Goal: Find specific page/section: Find specific page/section

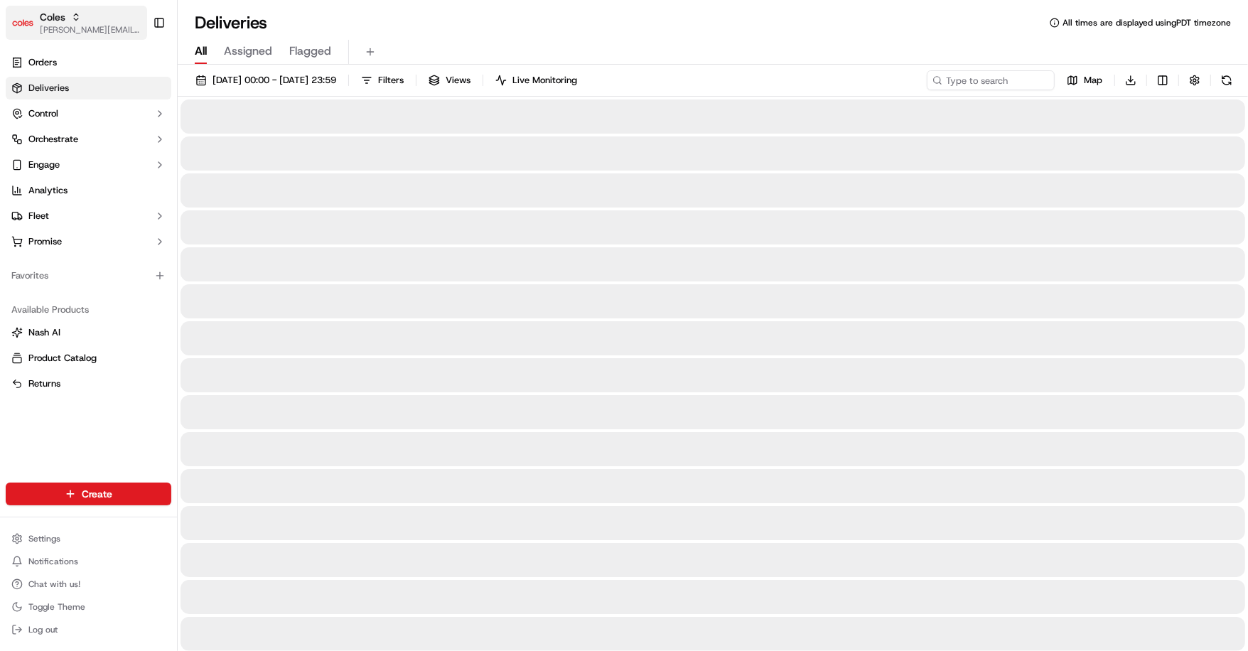
click at [81, 19] on div "Coles" at bounding box center [91, 17] width 102 height 14
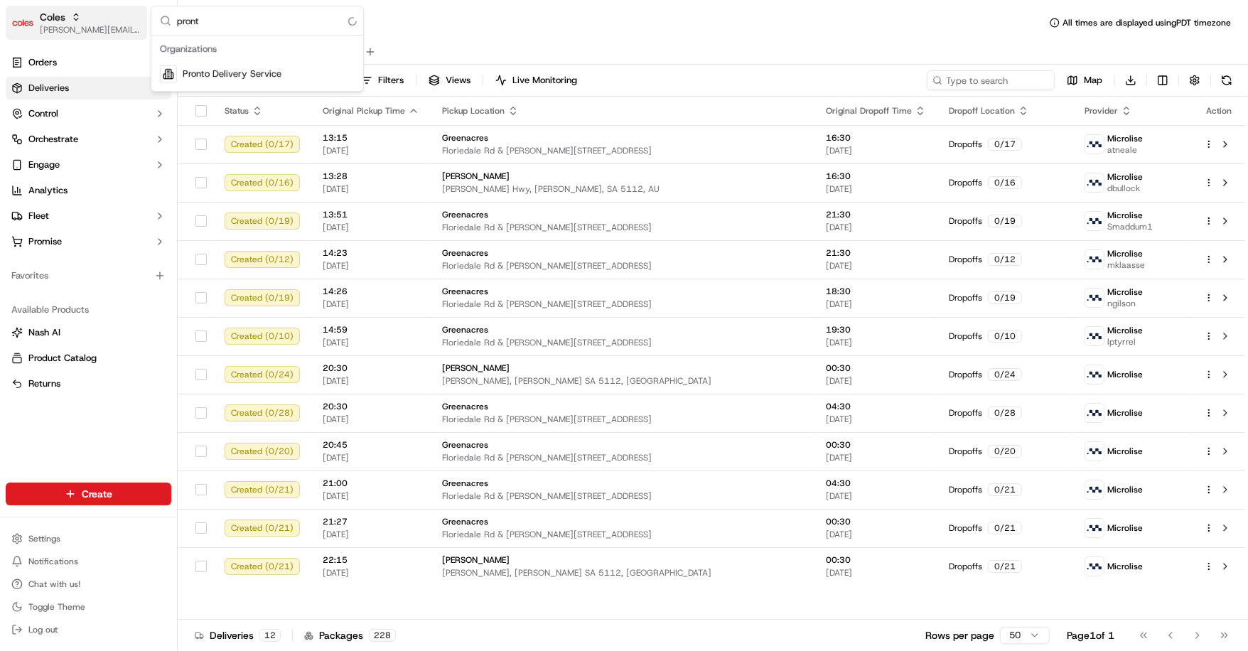
type input "pronto"
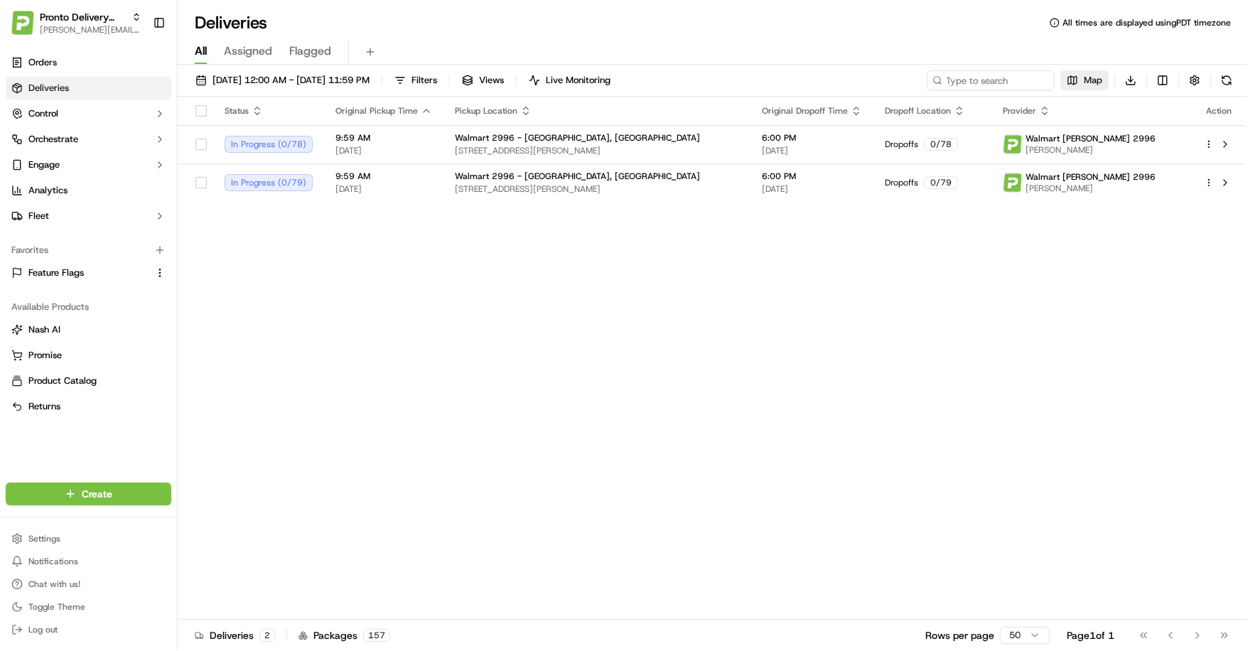
click at [1069, 81] on button "Map" at bounding box center [1084, 80] width 48 height 20
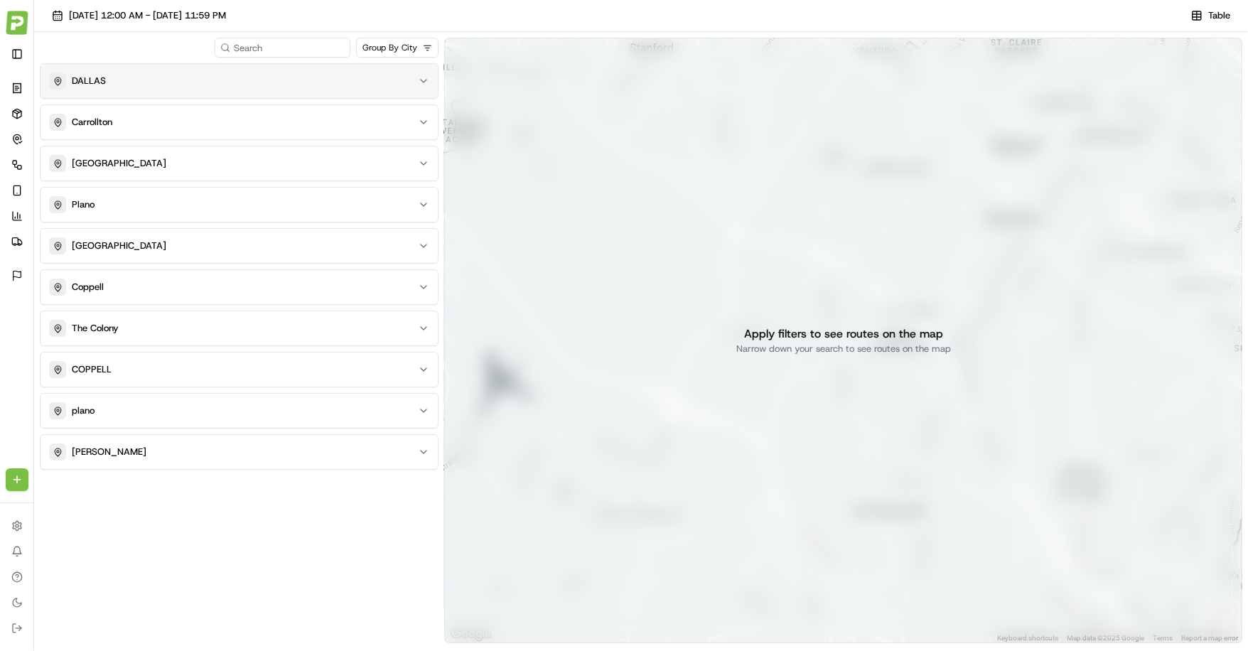
click at [308, 90] on button "DALLAS" at bounding box center [238, 81] width 397 height 34
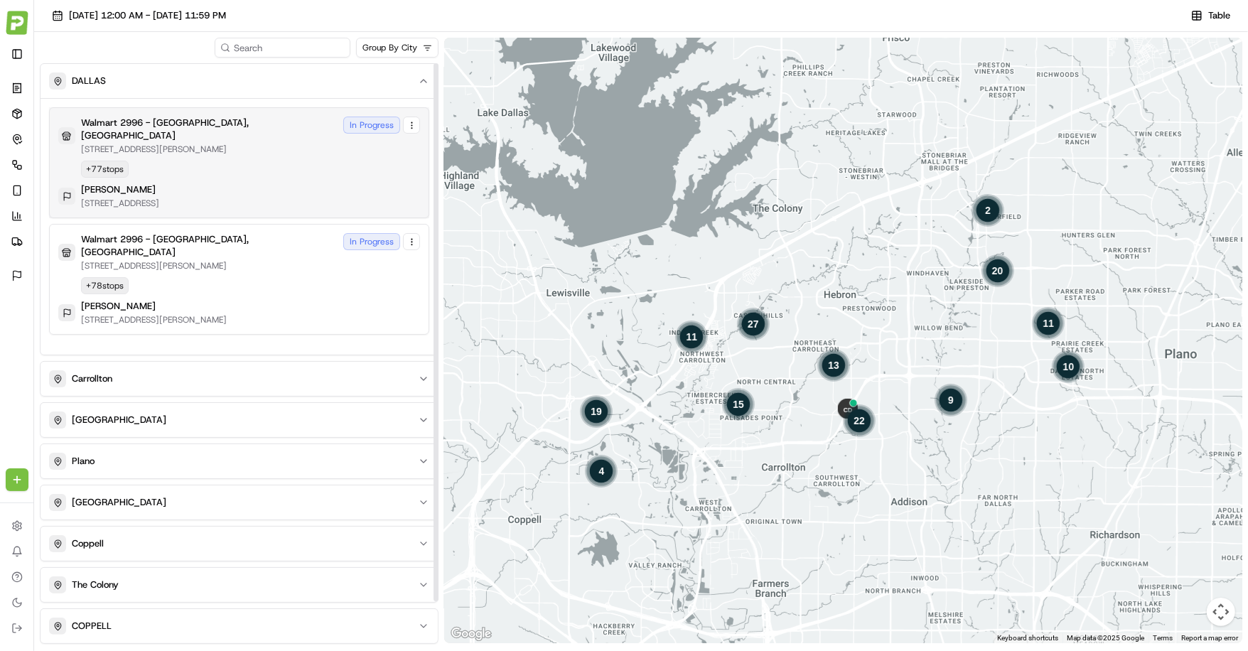
click at [242, 155] on div "Walmart 2996 - [GEOGRAPHIC_DATA], [GEOGRAPHIC_DATA] [STREET_ADDRESS][PERSON_NAM…" at bounding box center [239, 163] width 362 height 92
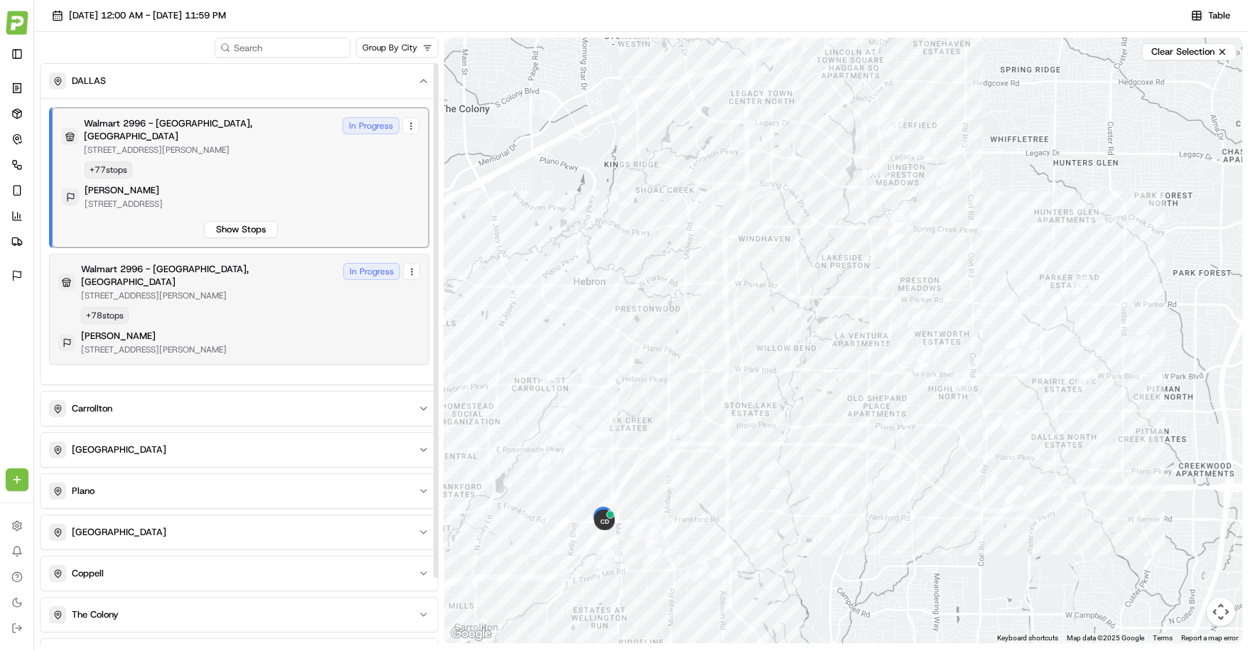
click at [222, 288] on div "Walmart 2996 - [GEOGRAPHIC_DATA], [GEOGRAPHIC_DATA] [STREET_ADDRESS][PERSON_NAM…" at bounding box center [239, 309] width 362 height 92
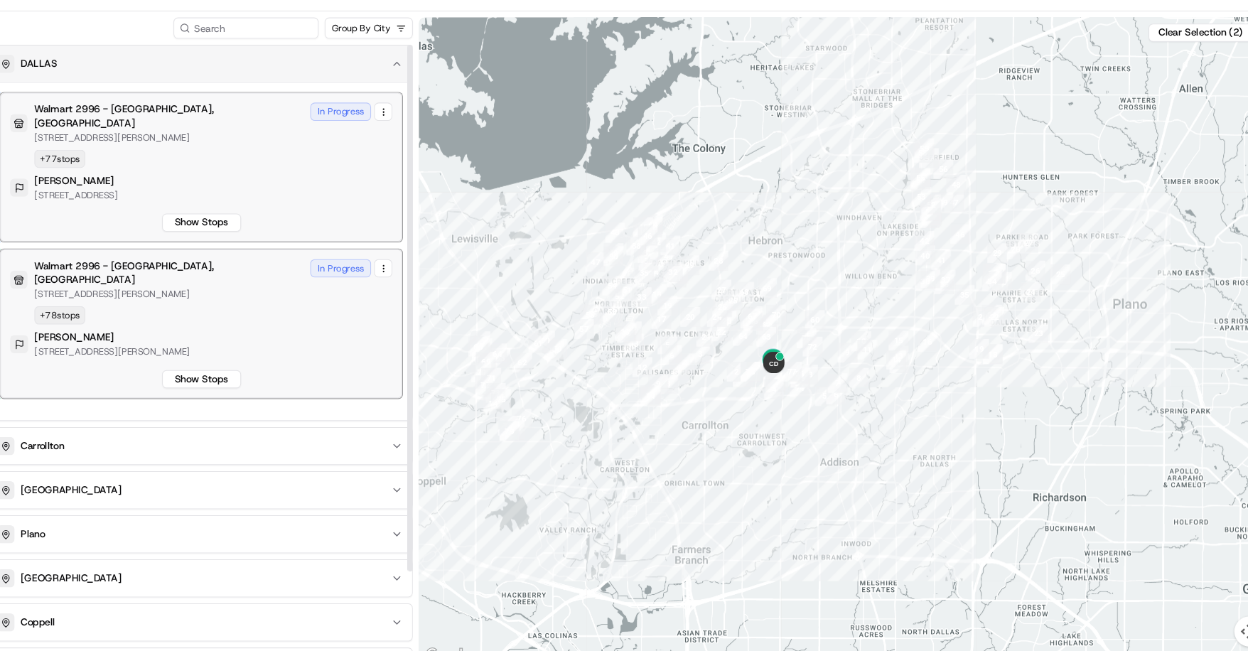
click at [366, 81] on div "DALLAS" at bounding box center [230, 80] width 363 height 17
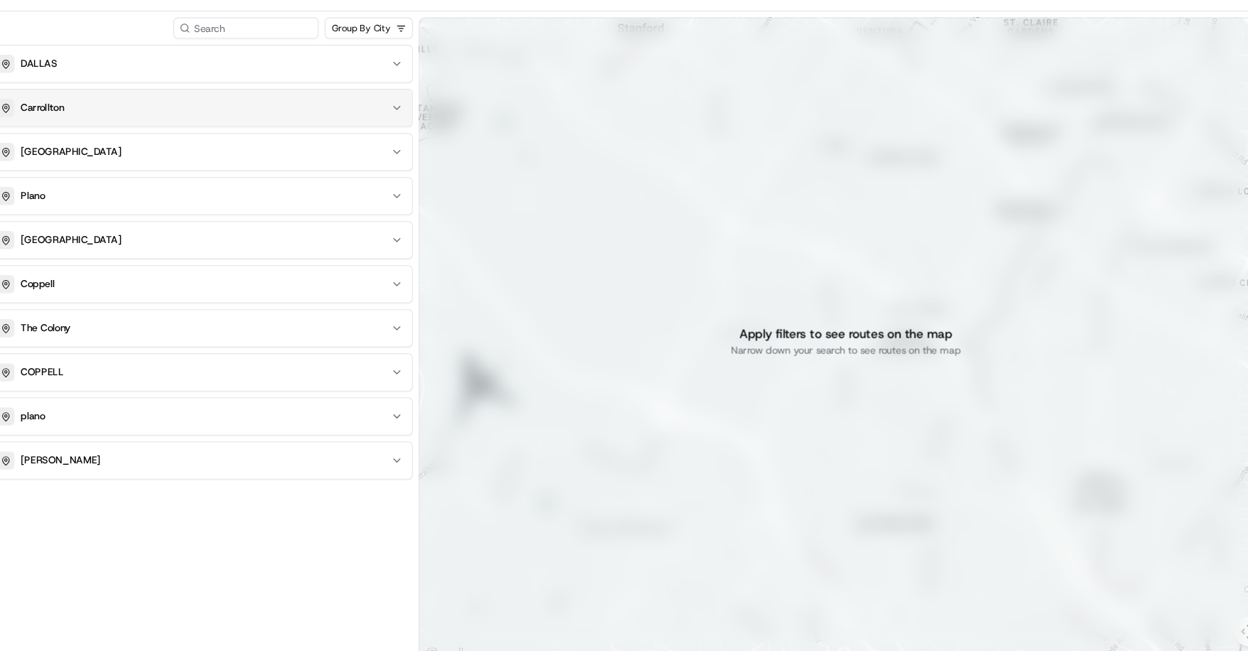
click at [334, 127] on div "Carrollton" at bounding box center [230, 122] width 363 height 17
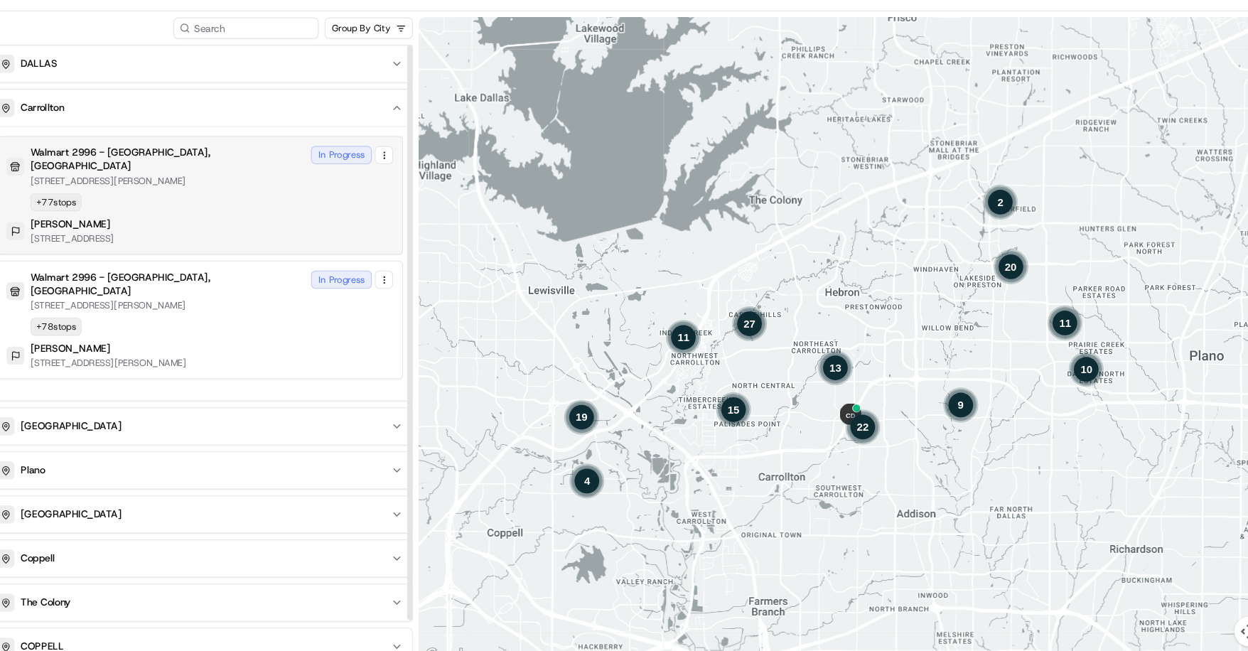
click at [252, 209] on div "Walmart 2996 - [GEOGRAPHIC_DATA], [GEOGRAPHIC_DATA] [STREET_ADDRESS][PERSON_NAM…" at bounding box center [239, 204] width 362 height 92
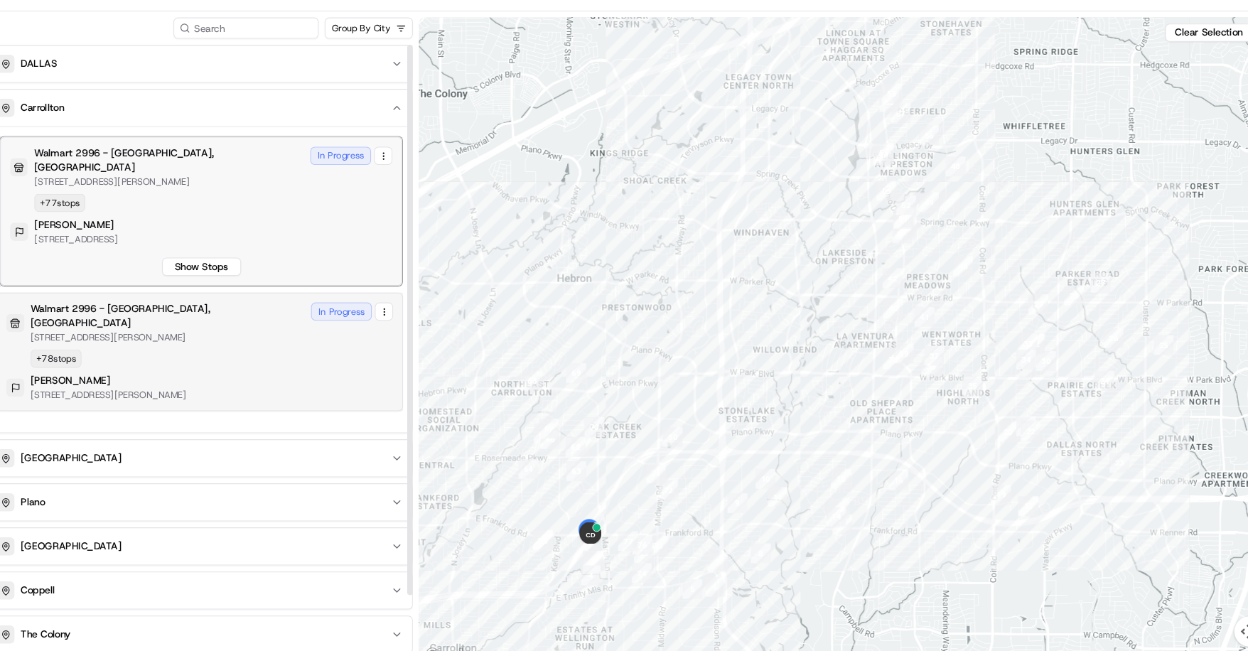
click at [237, 322] on div "Walmart 2996 - [GEOGRAPHIC_DATA], [GEOGRAPHIC_DATA] [STREET_ADDRESS][PERSON_NAM…" at bounding box center [239, 350] width 362 height 92
